Goal: Navigation & Orientation: Understand site structure

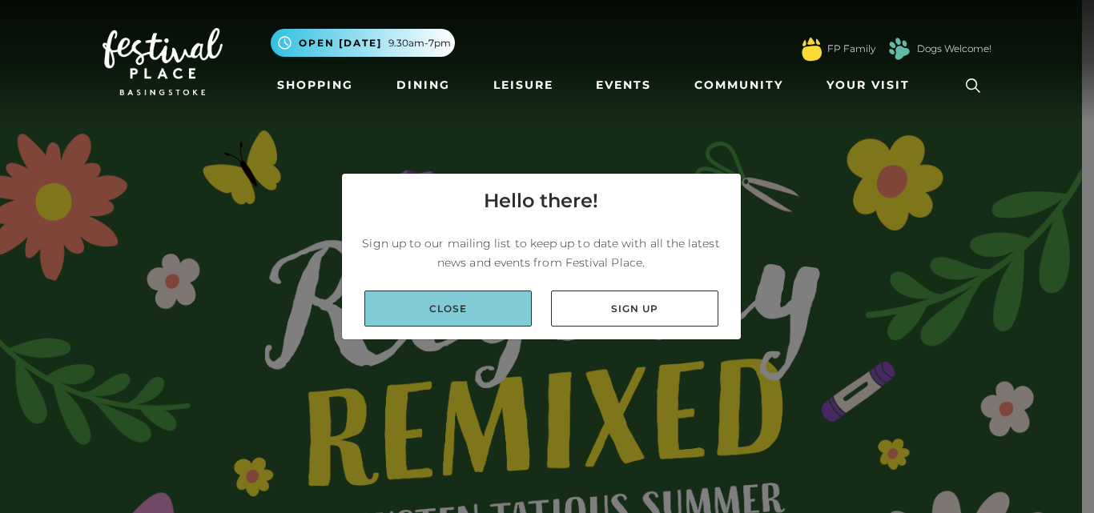
click at [495, 311] on link "Close" at bounding box center [447, 309] width 167 height 36
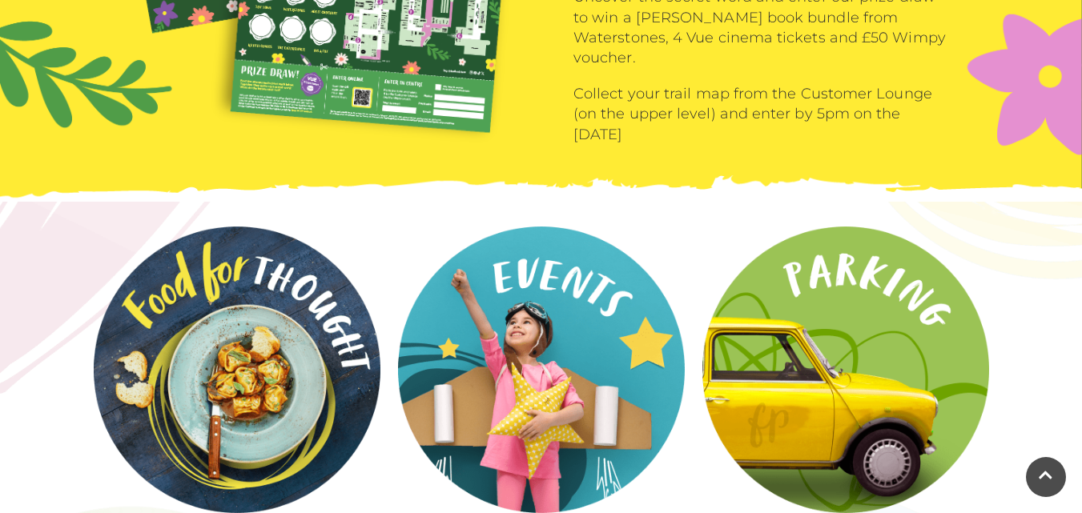
scroll to position [2215, 0]
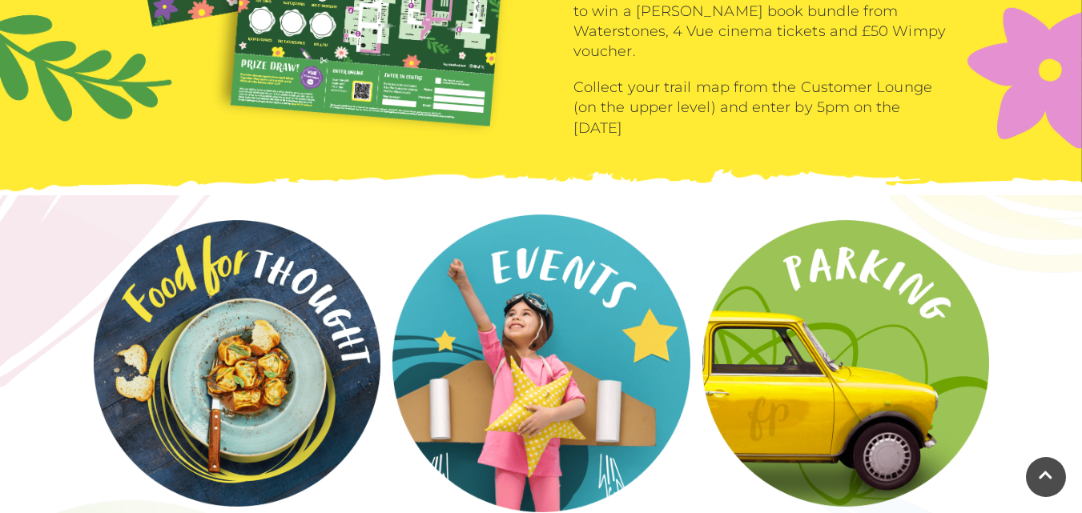
click at [552, 357] on video at bounding box center [541, 364] width 298 height 298
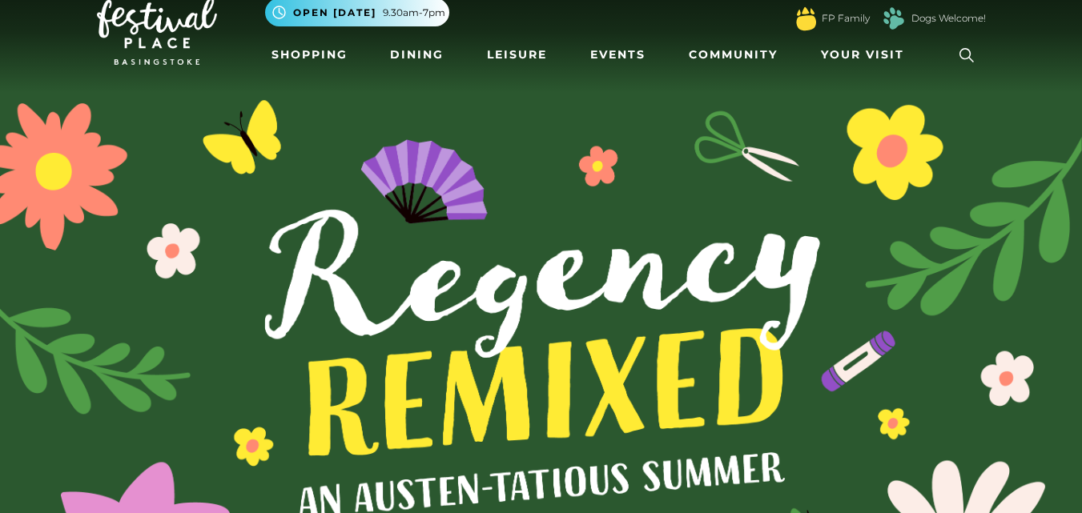
scroll to position [34, 0]
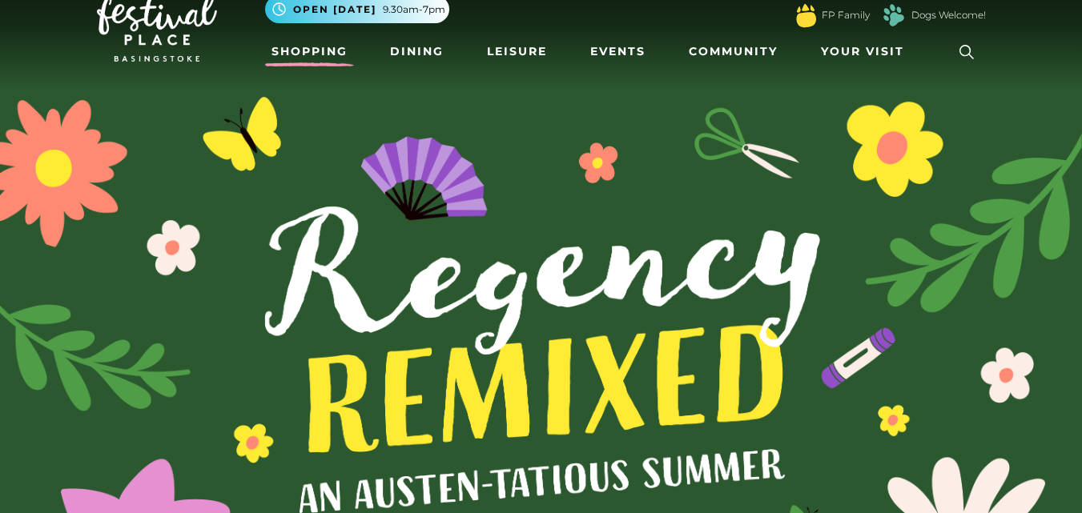
click at [304, 48] on link "Shopping" at bounding box center [309, 52] width 89 height 30
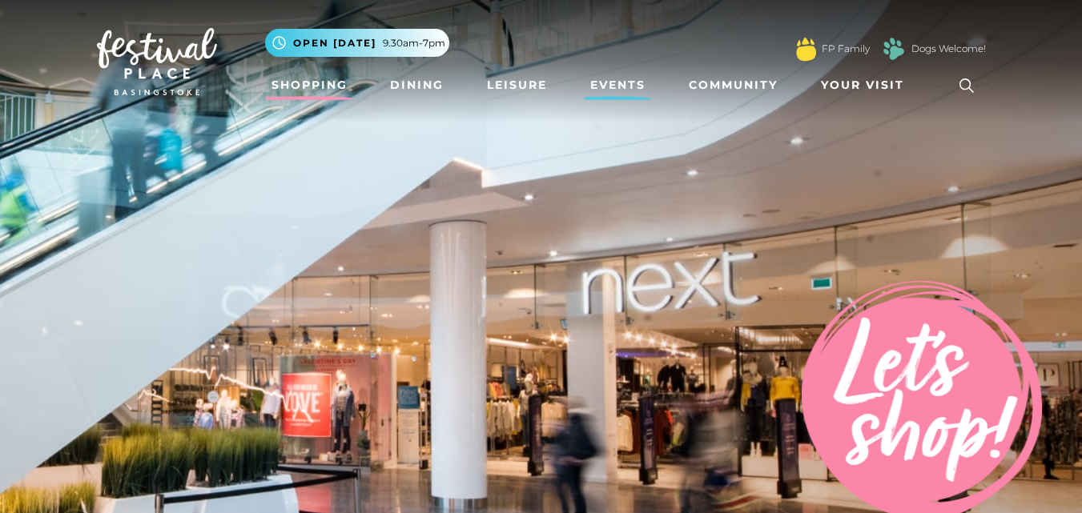
click at [618, 83] on link "Events" at bounding box center [618, 85] width 68 height 30
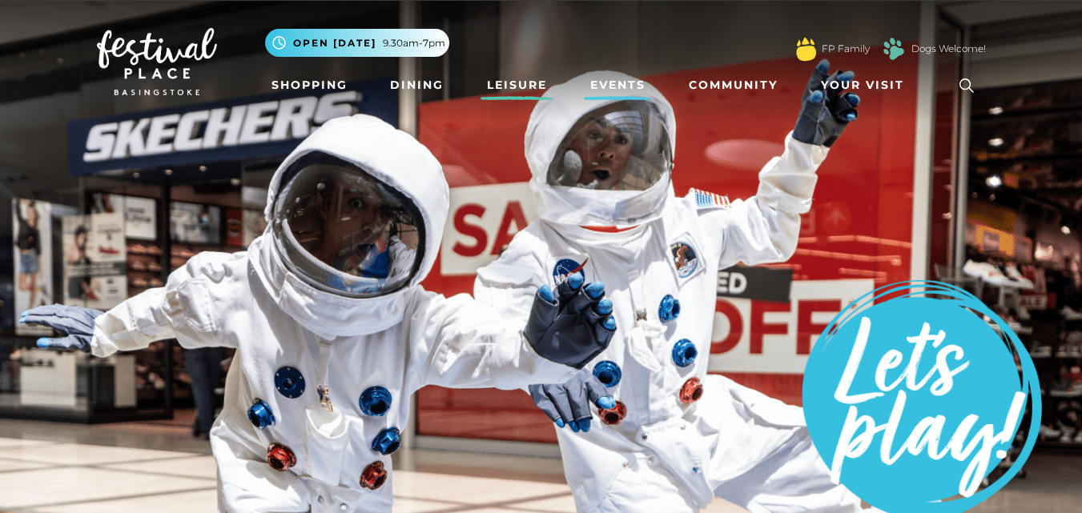
click at [514, 81] on link "Leisure" at bounding box center [517, 85] width 73 height 30
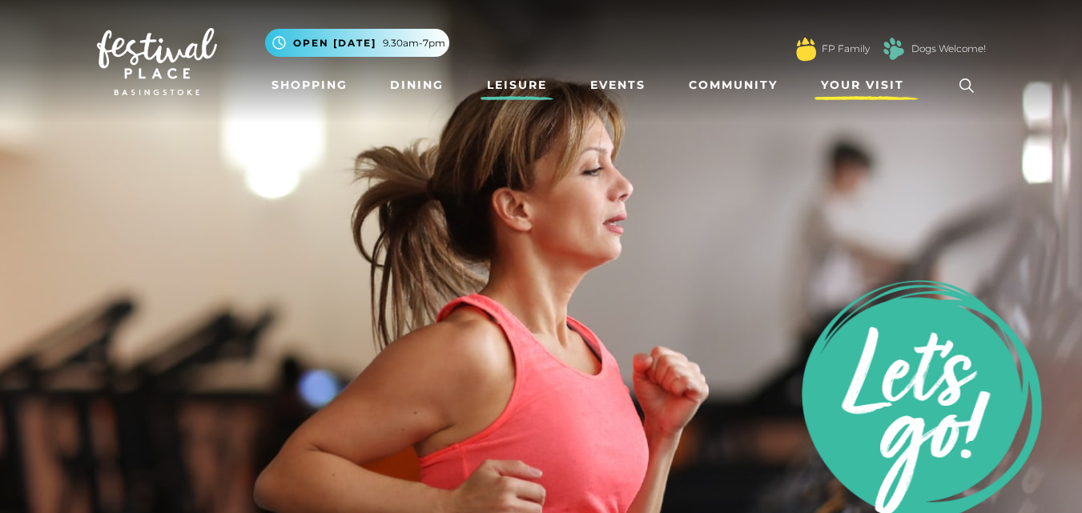
click at [851, 81] on span "Your Visit" at bounding box center [862, 85] width 83 height 17
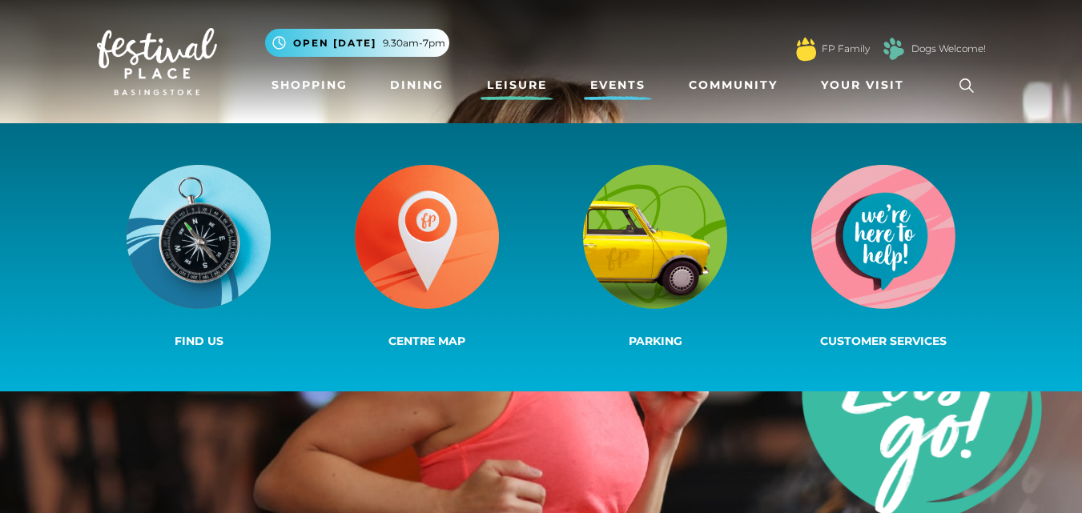
click at [634, 82] on link "Events" at bounding box center [618, 85] width 68 height 30
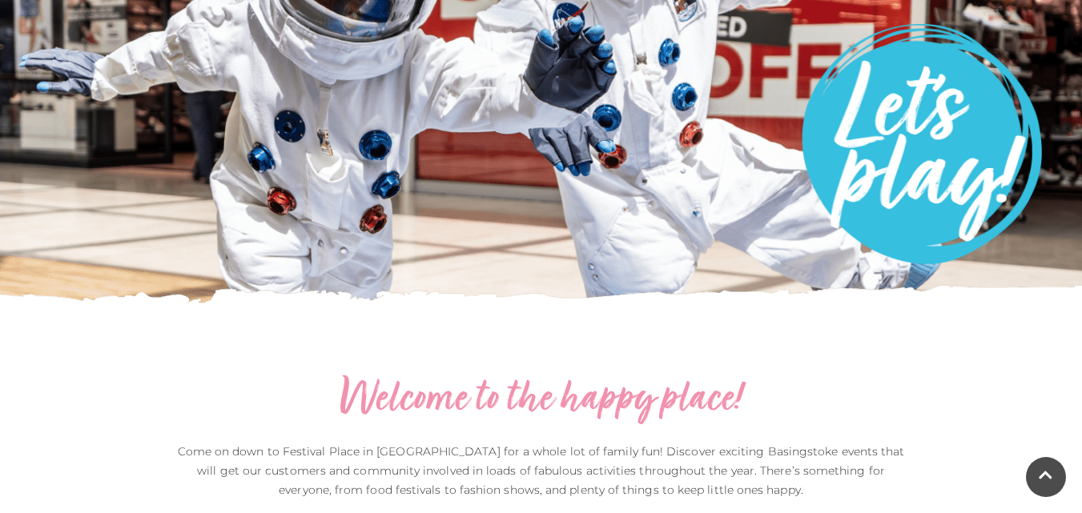
scroll to position [250, 0]
